Goal: Task Accomplishment & Management: Manage account settings

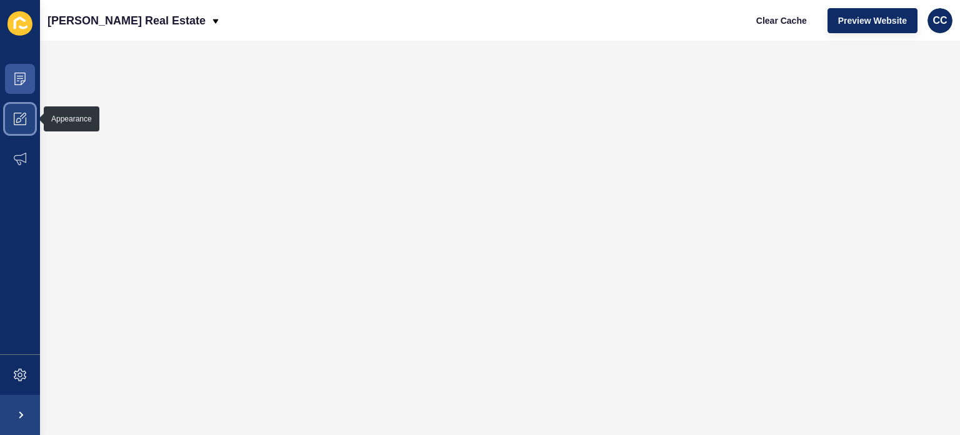
click at [18, 113] on icon at bounding box center [20, 119] width 13 height 13
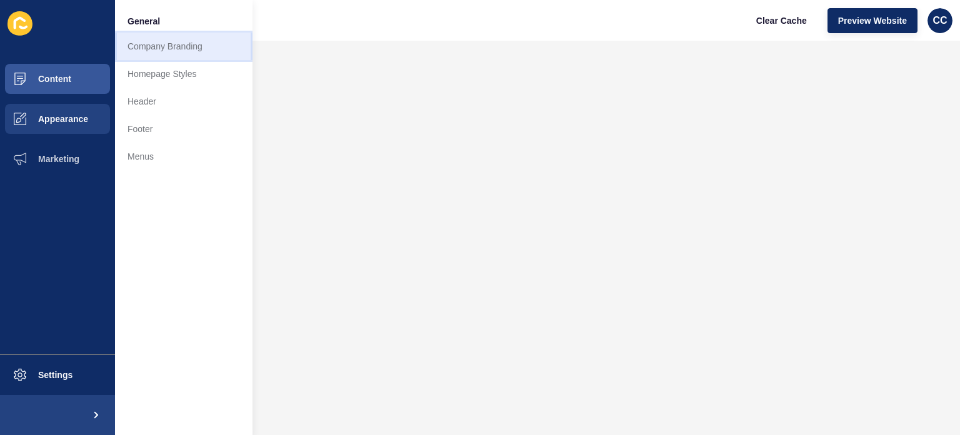
click at [160, 38] on link "Company Branding" at bounding box center [184, 47] width 138 height 28
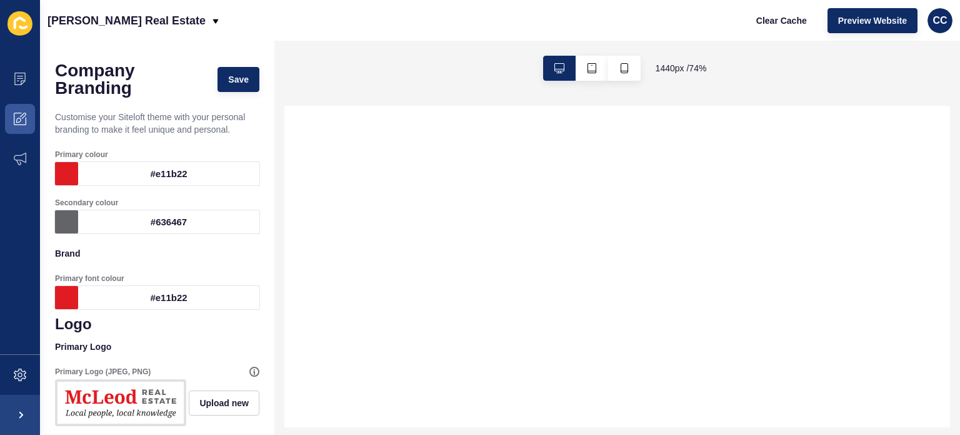
scroll to position [188, 0]
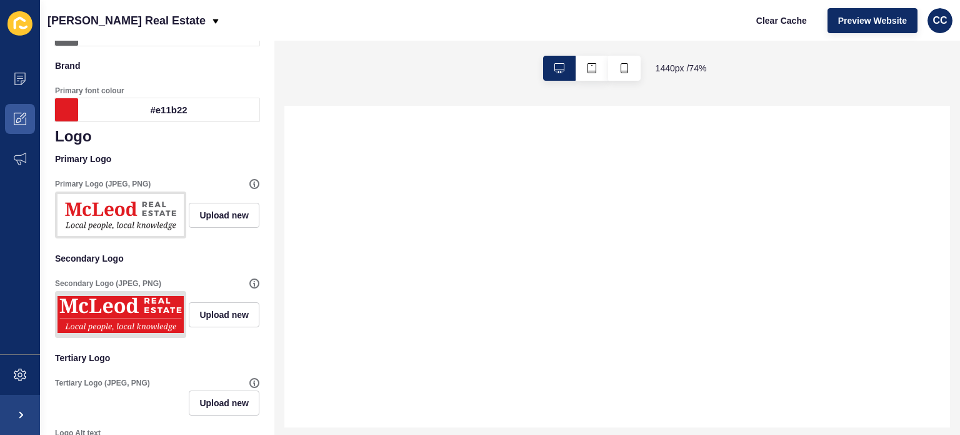
select select
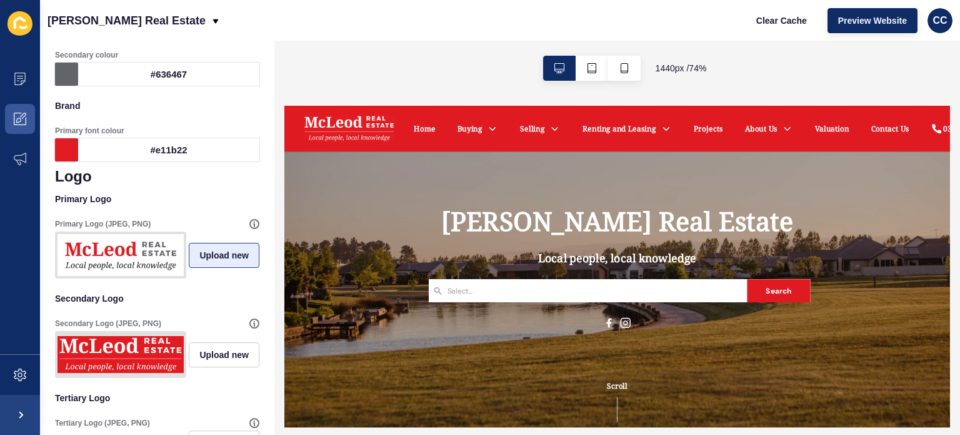
scroll to position [0, 0]
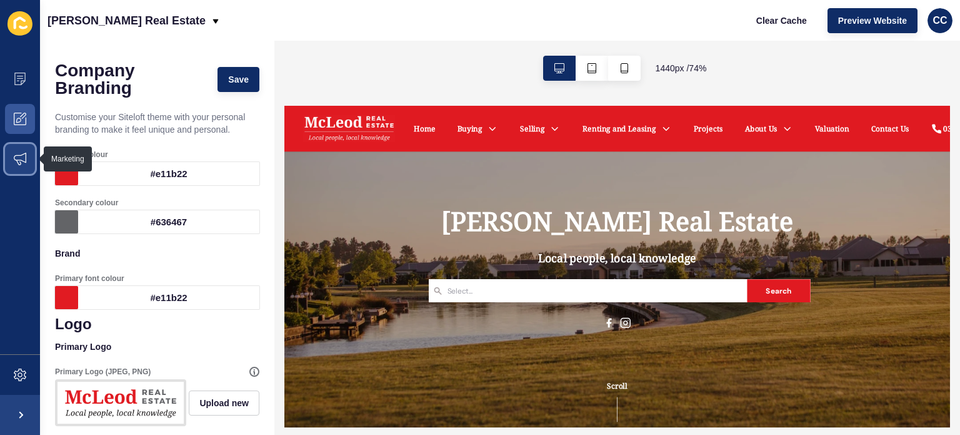
click at [15, 154] on icon at bounding box center [20, 159] width 13 height 13
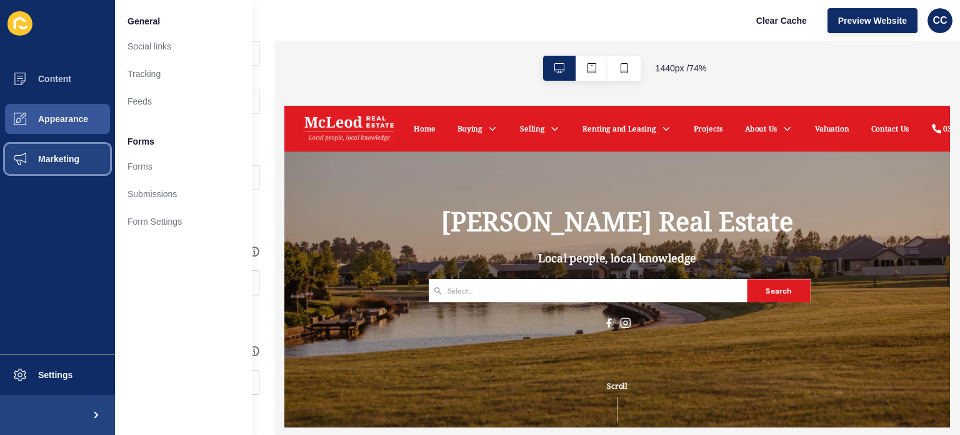
scroll to position [121, 0]
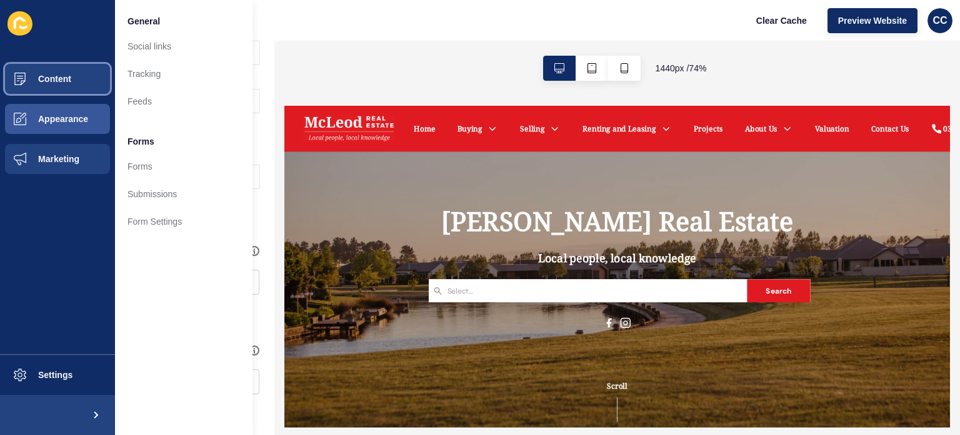
click at [45, 76] on span "Content" at bounding box center [34, 79] width 73 height 10
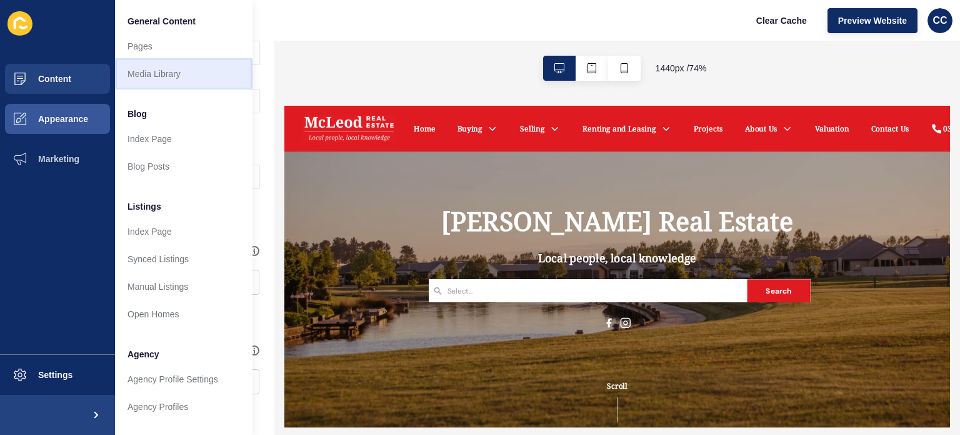
click at [151, 72] on link "Media Library" at bounding box center [184, 74] width 138 height 28
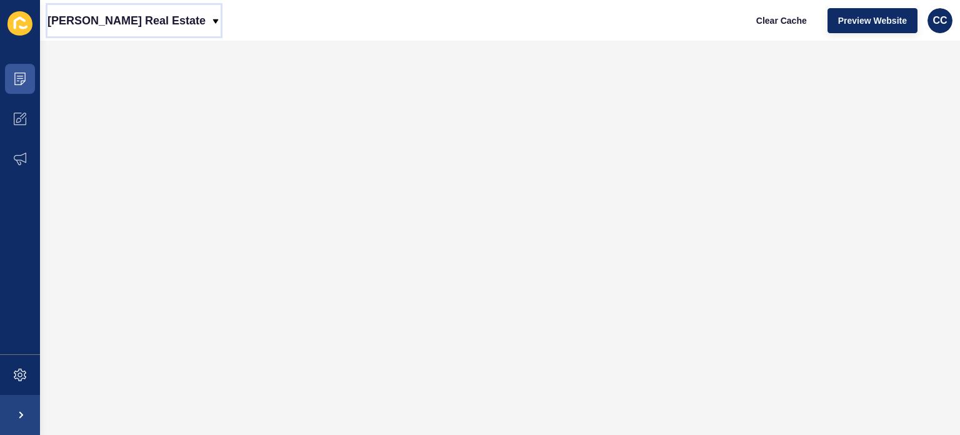
click at [211, 17] on icon at bounding box center [216, 21] width 10 height 10
click at [15, 73] on icon at bounding box center [19, 79] width 11 height 13
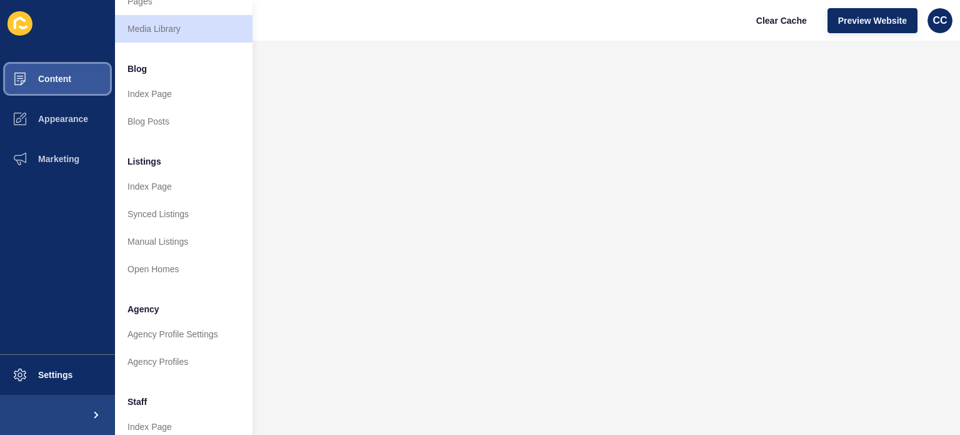
scroll to position [125, 0]
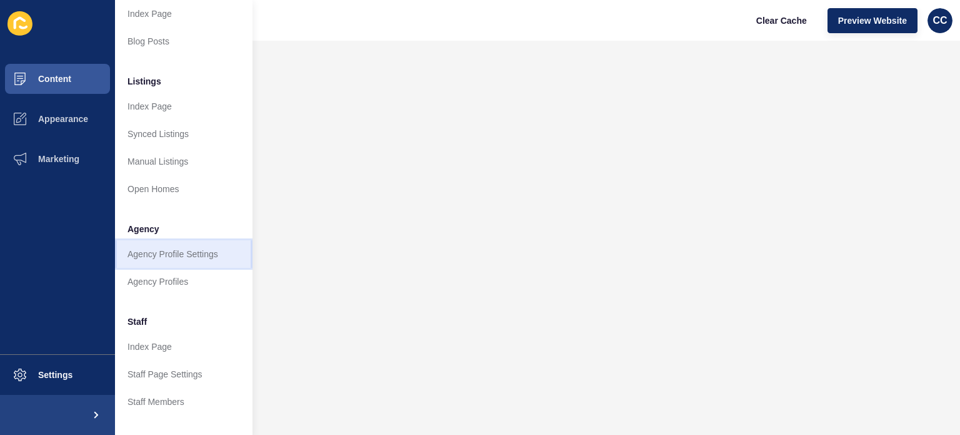
click at [149, 252] on link "Agency Profile Settings" at bounding box center [184, 254] width 138 height 28
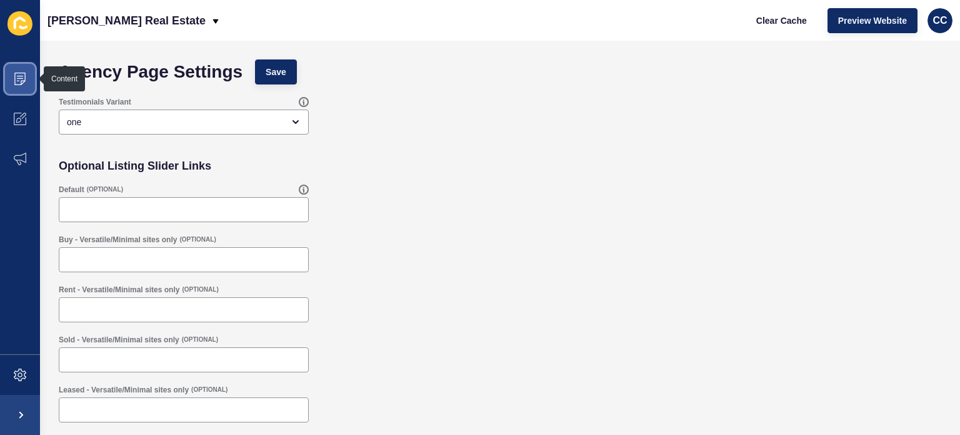
click at [19, 77] on icon at bounding box center [20, 79] width 13 height 13
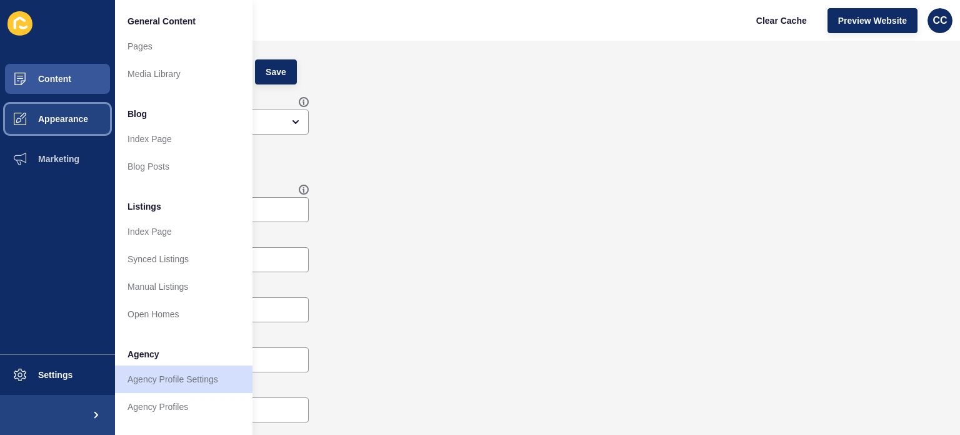
click at [21, 110] on span at bounding box center [20, 119] width 40 height 40
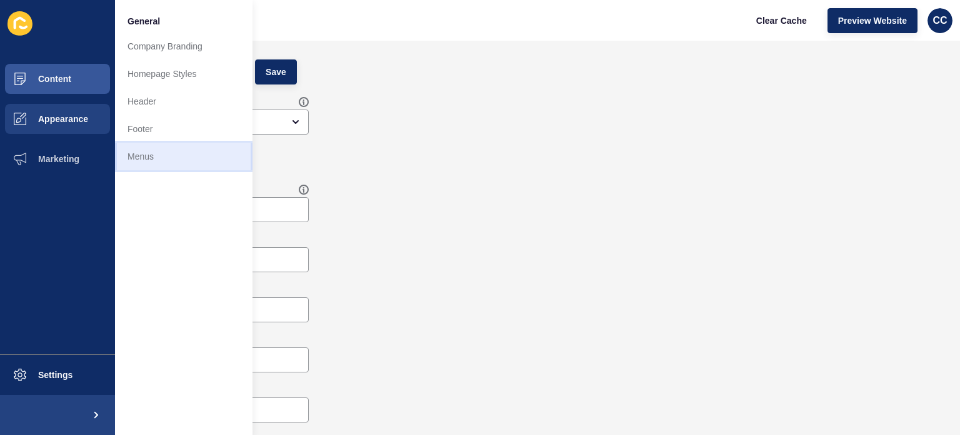
click at [146, 149] on link "Menus" at bounding box center [184, 157] width 138 height 28
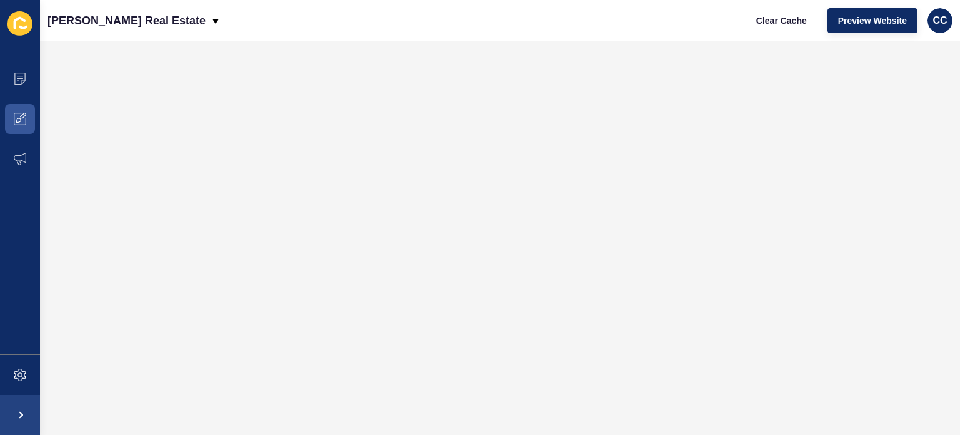
click at [14, 24] on icon at bounding box center [20, 23] width 12 height 13
click at [19, 77] on icon at bounding box center [20, 79] width 13 height 13
